Goal: Information Seeking & Learning: Learn about a topic

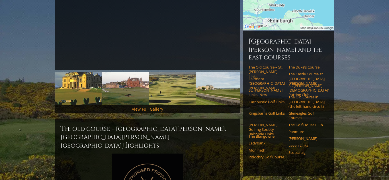
scroll to position [147, 0]
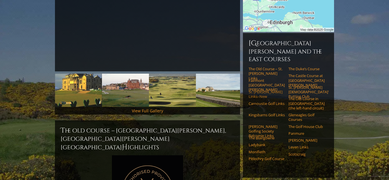
click at [257, 90] on link "St. [PERSON_NAME] Links–New" at bounding box center [266, 94] width 36 height 9
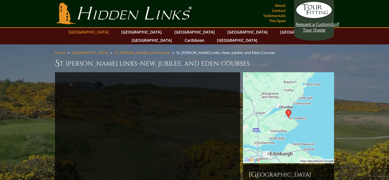
click at [107, 34] on link "Ireland" at bounding box center [88, 32] width 46 height 8
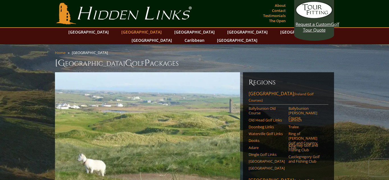
click at [130, 33] on link "[GEOGRAPHIC_DATA]" at bounding box center [141, 32] width 46 height 8
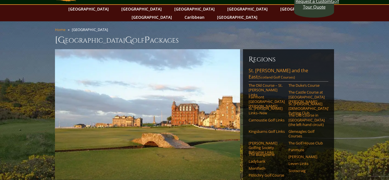
scroll to position [23, 0]
click at [207, 13] on link "Caribbean" at bounding box center [195, 17] width 26 height 8
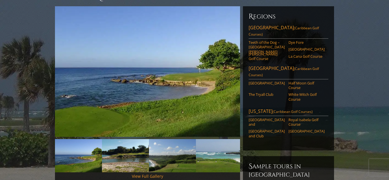
scroll to position [68, 0]
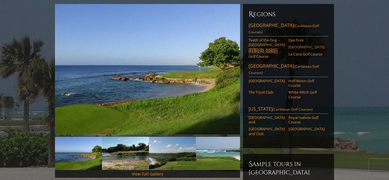
click at [295, 45] on link "[GEOGRAPHIC_DATA]" at bounding box center [306, 47] width 36 height 5
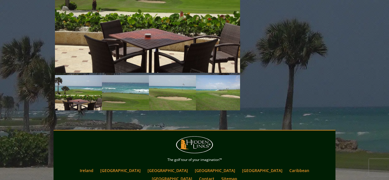
scroll to position [549, 0]
